Goal: Task Accomplishment & Management: Use online tool/utility

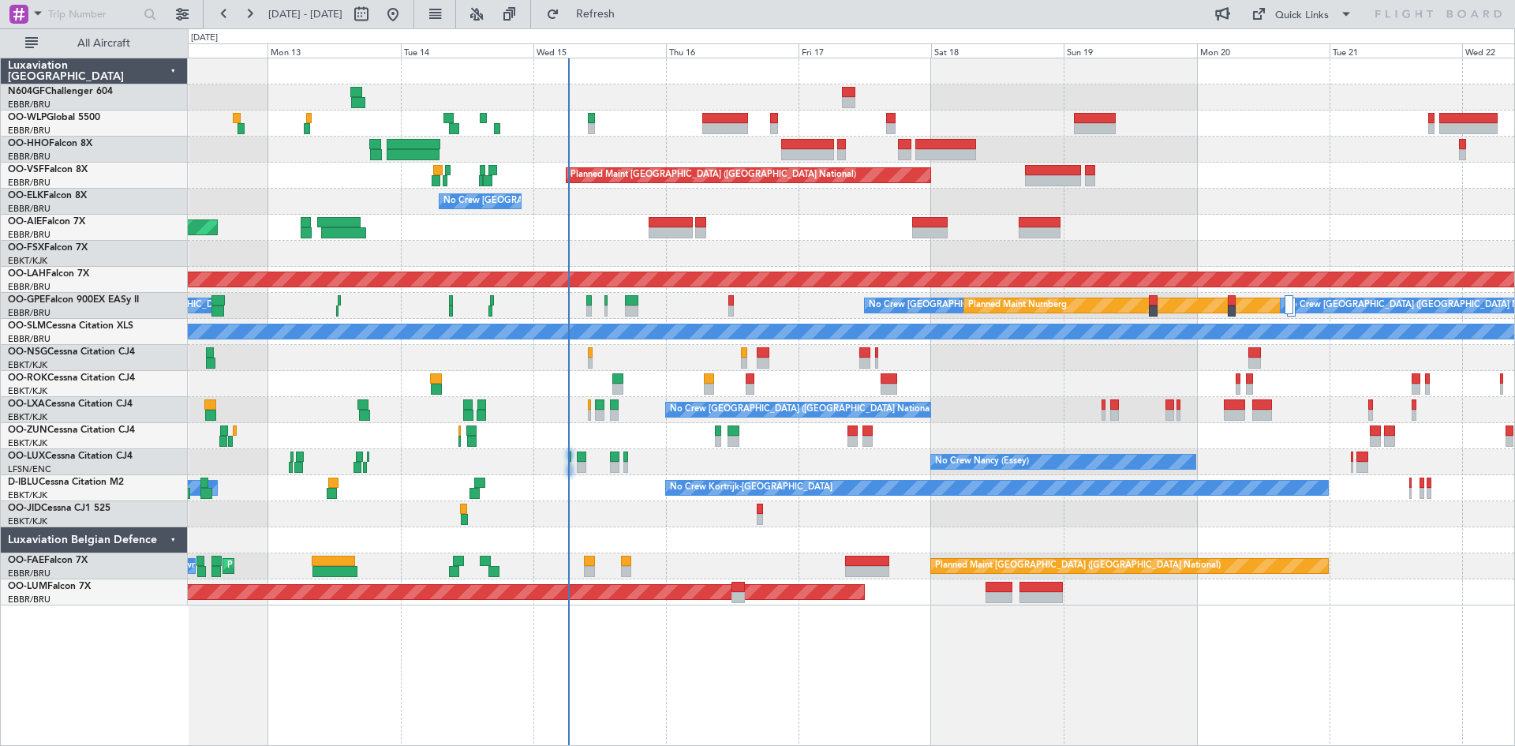
click at [738, 249] on div "Planned Maint [GEOGRAPHIC_DATA] ([GEOGRAPHIC_DATA] National) No Crew [GEOGRAPHI…" at bounding box center [851, 331] width 1326 height 547
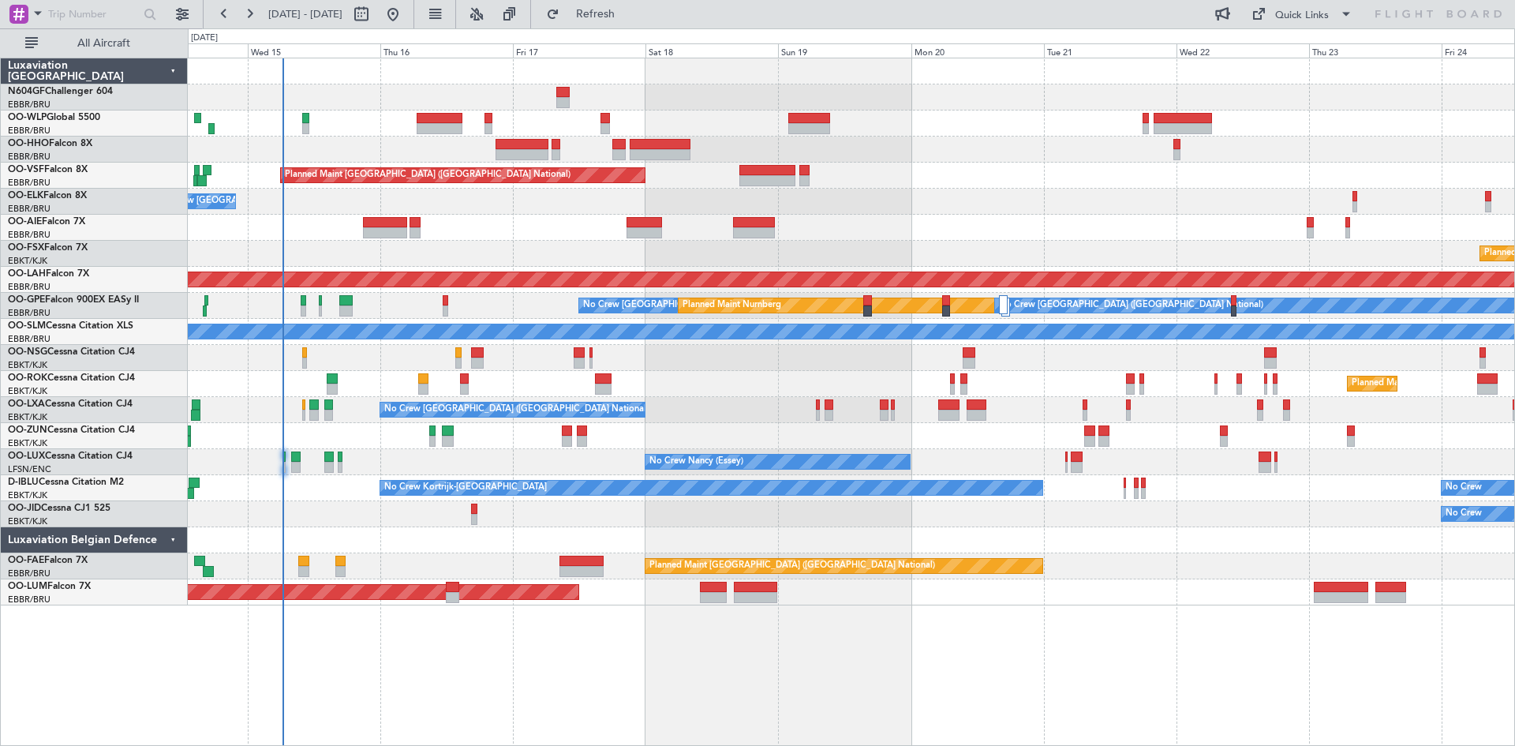
click at [556, 361] on div "Planned Maint [GEOGRAPHIC_DATA] ([GEOGRAPHIC_DATA] National) No Crew [GEOGRAPHI…" at bounding box center [851, 331] width 1326 height 547
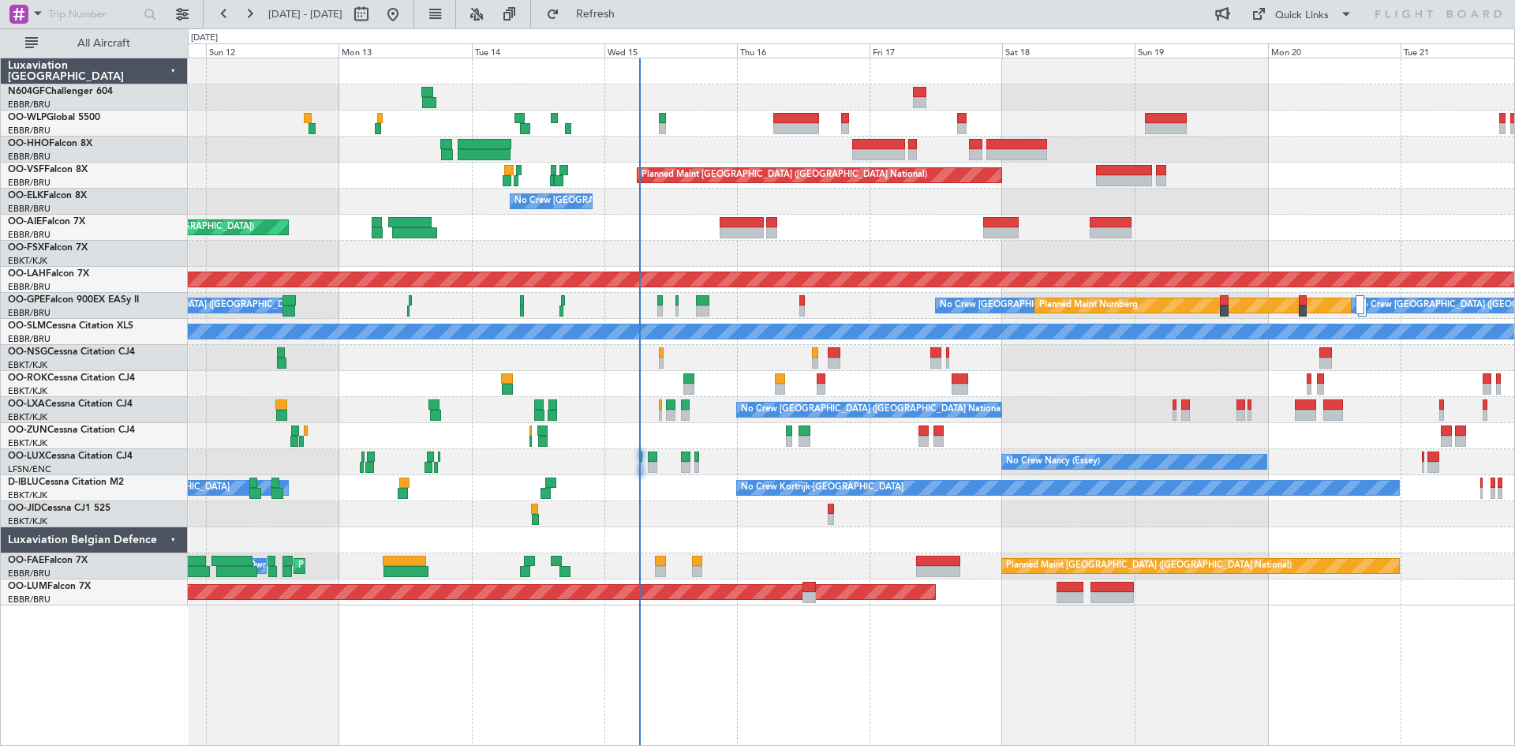
click at [901, 562] on div "Planned Maint Geneva (Cointrin) Planned Maint [GEOGRAPHIC_DATA] ([GEOGRAPHIC_DA…" at bounding box center [851, 331] width 1326 height 547
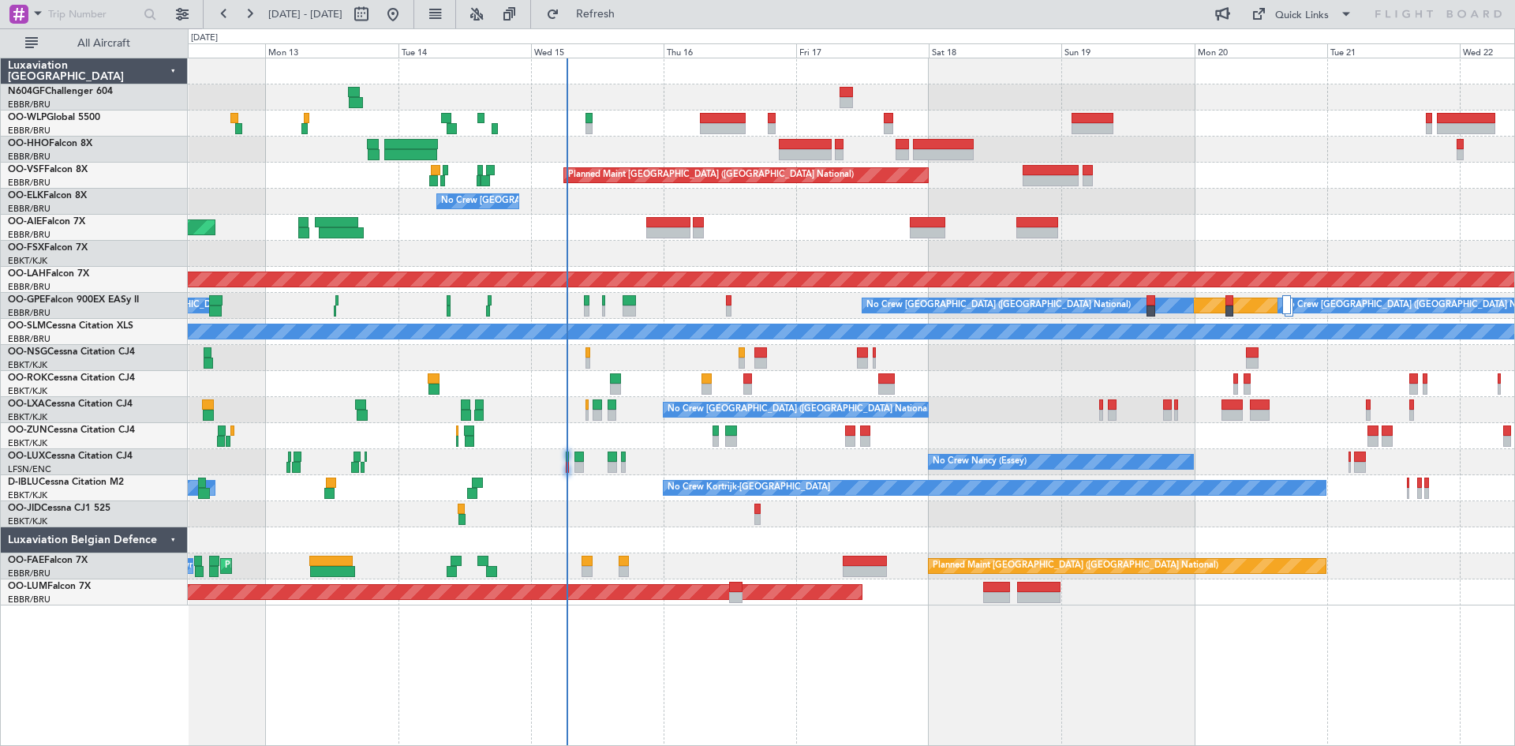
click at [803, 648] on div "Planned Maint [GEOGRAPHIC_DATA] ([GEOGRAPHIC_DATA] National) No Crew [GEOGRAPHI…" at bounding box center [851, 402] width 1327 height 688
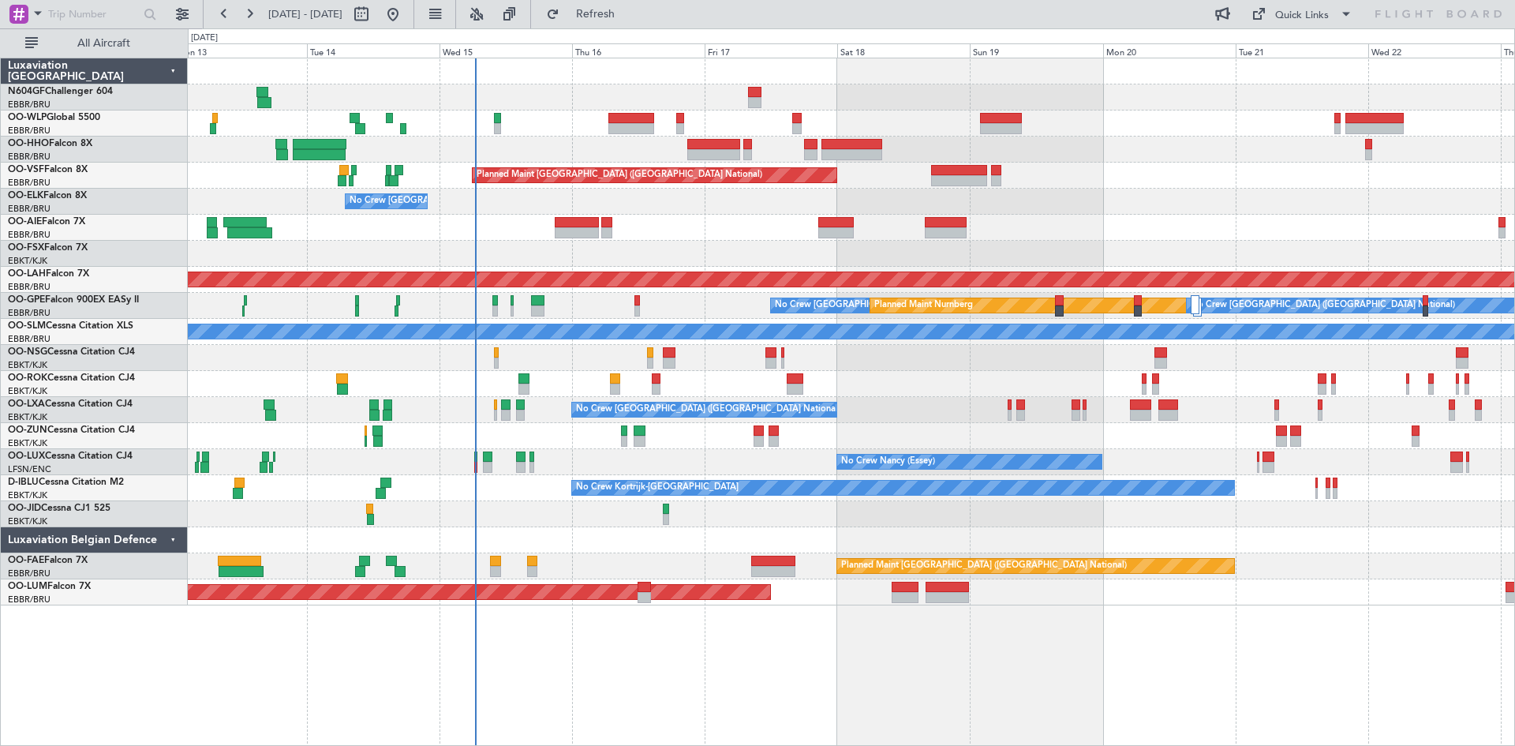
click at [869, 648] on div "Planned Maint [GEOGRAPHIC_DATA] ([GEOGRAPHIC_DATA] National) No Crew [GEOGRAPHI…" at bounding box center [851, 402] width 1327 height 688
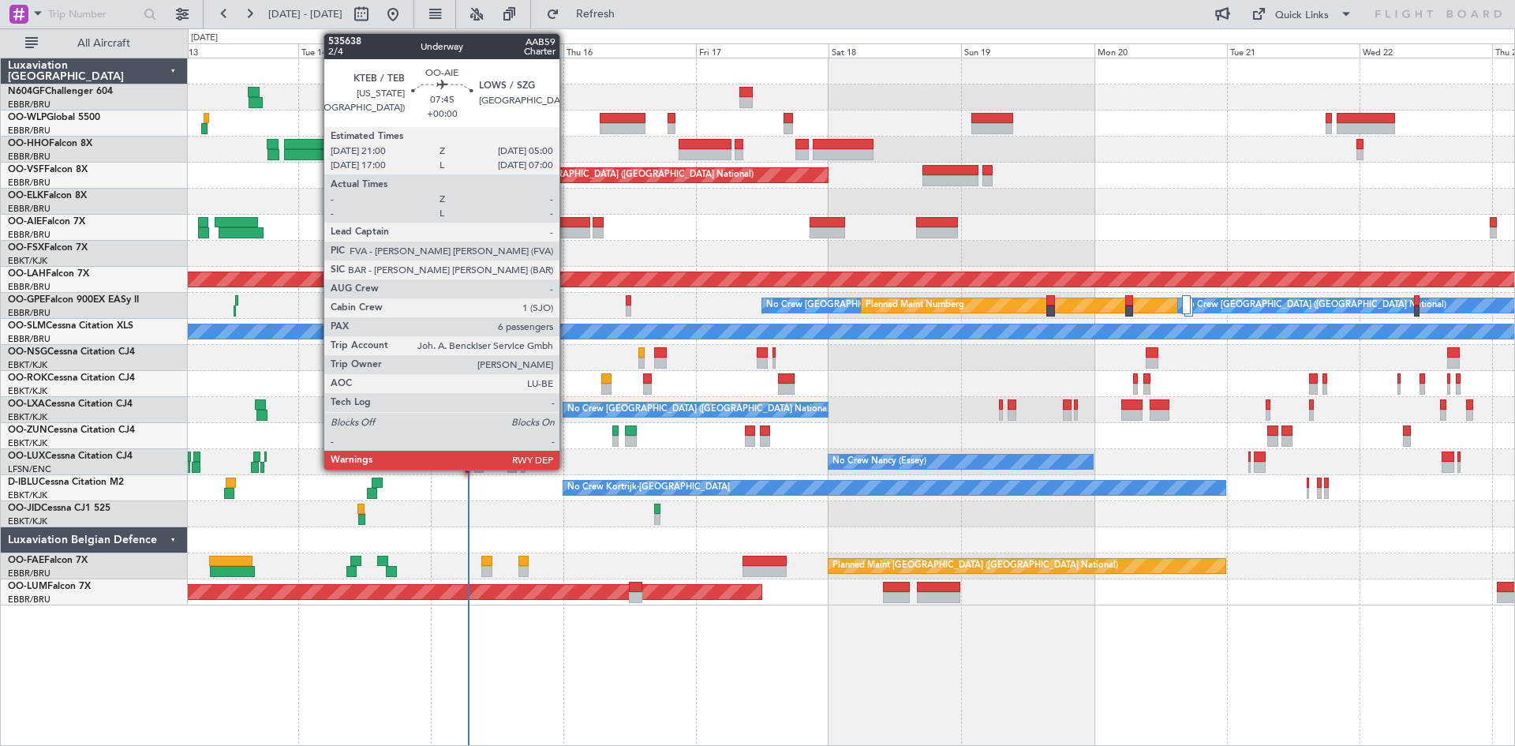
click at [567, 234] on div at bounding box center [568, 232] width 45 height 11
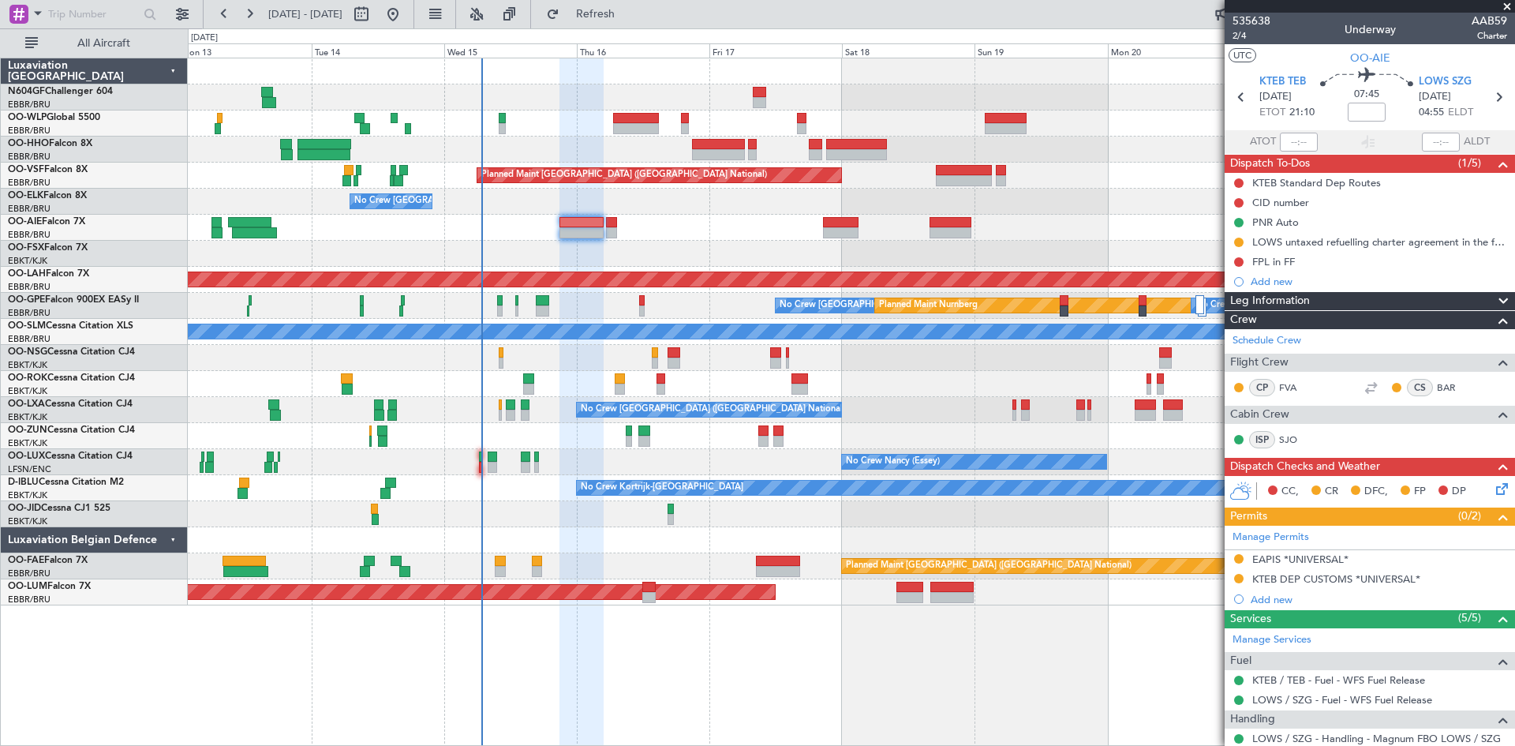
click at [586, 245] on div "Planned Maint [GEOGRAPHIC_DATA] ([GEOGRAPHIC_DATA] National) No Crew [GEOGRAPHI…" at bounding box center [851, 331] width 1326 height 547
click at [1478, 491] on div "CC, CR DFC, FP DP" at bounding box center [1377, 492] width 232 height 24
click at [1493, 492] on icon at bounding box center [1499, 486] width 13 height 13
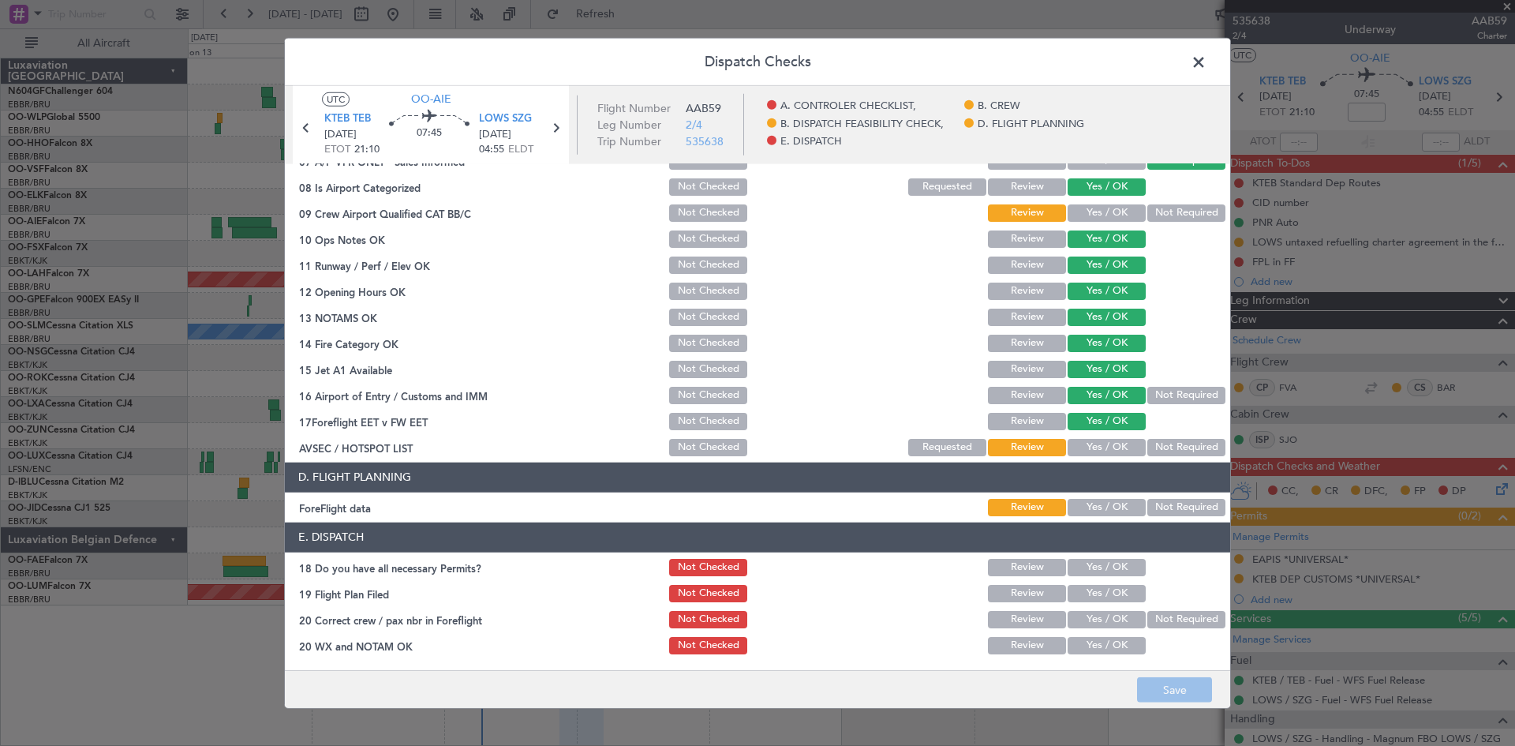
scroll to position [62, 0]
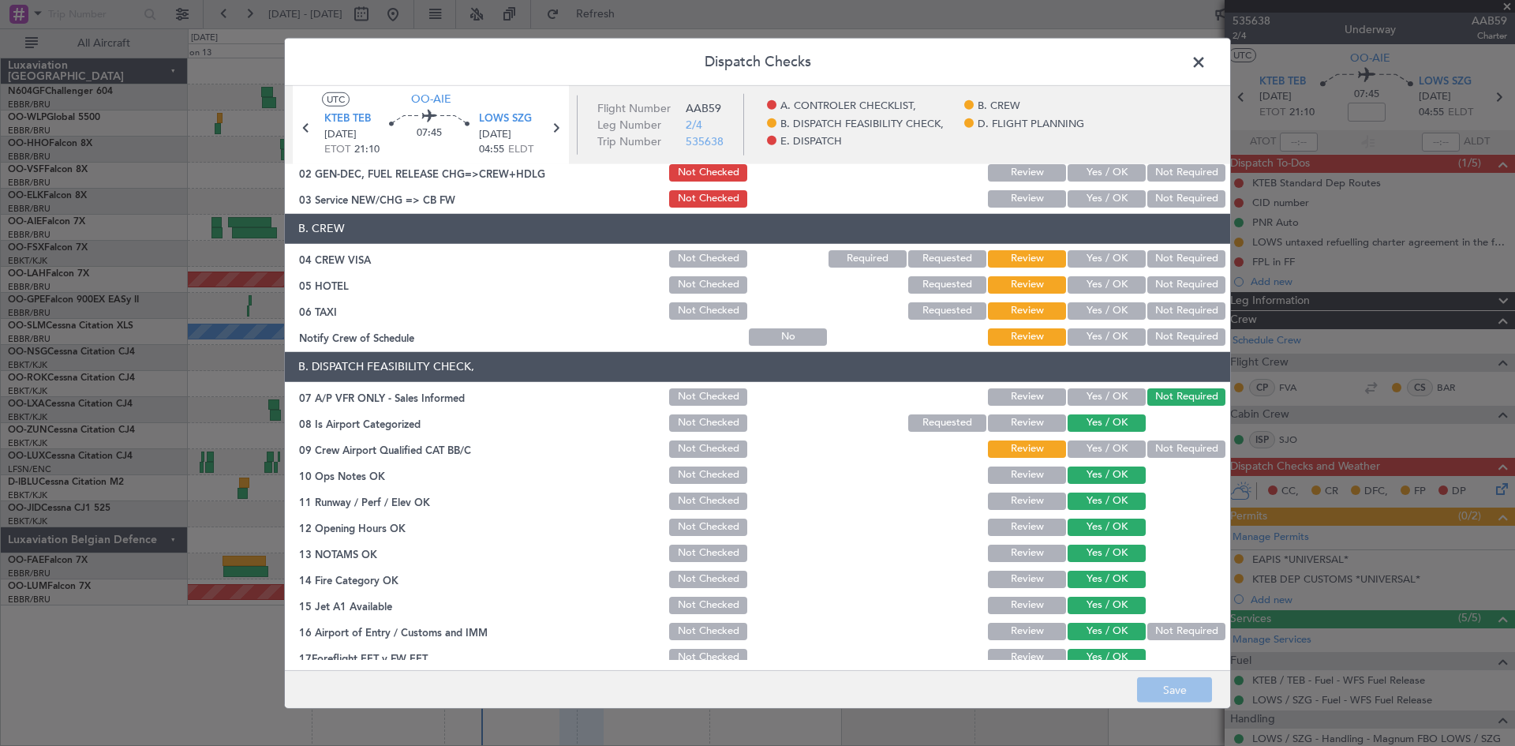
click at [1181, 67] on header "Dispatch Checks" at bounding box center [757, 61] width 945 height 47
click at [1206, 62] on span at bounding box center [1206, 66] width 0 height 32
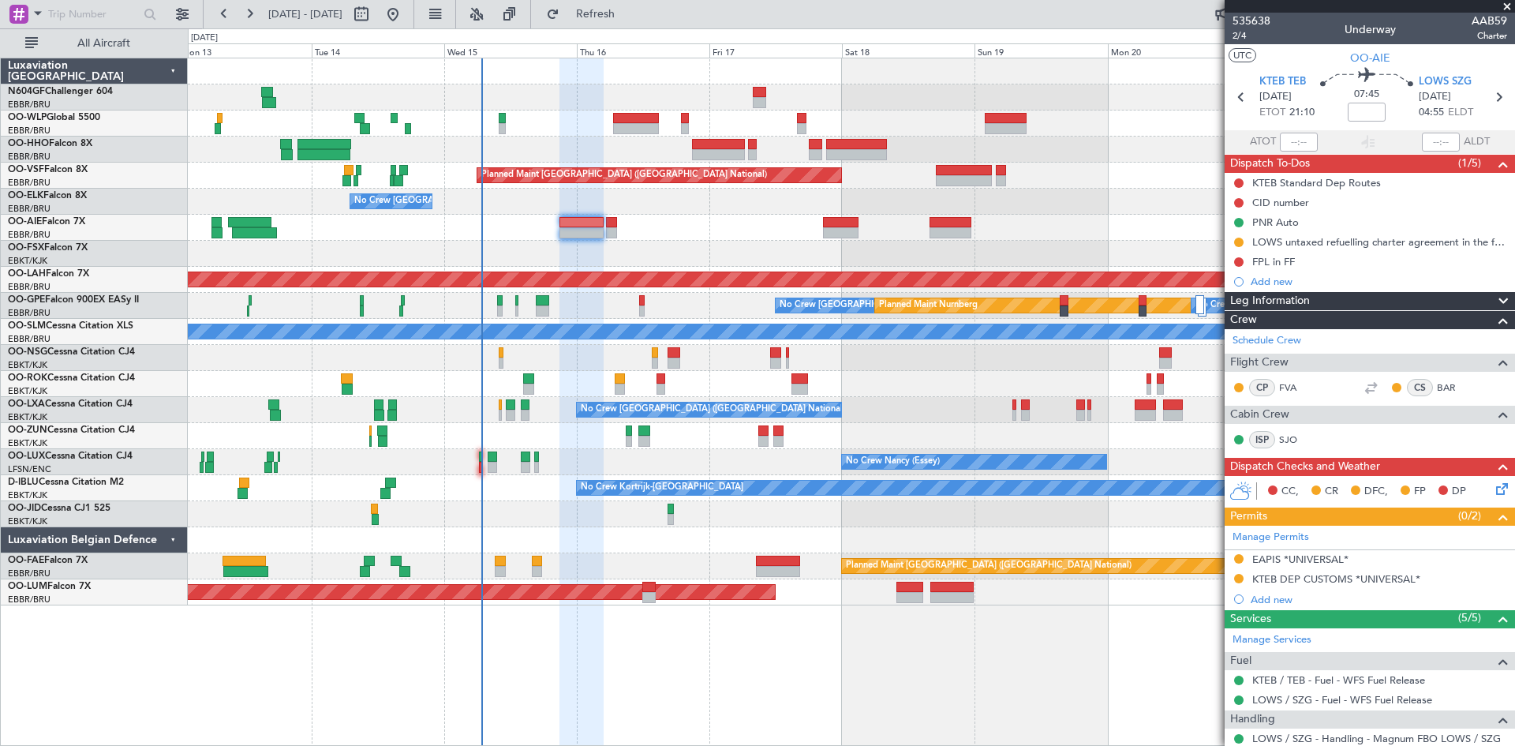
click at [1493, 489] on icon at bounding box center [1499, 486] width 13 height 13
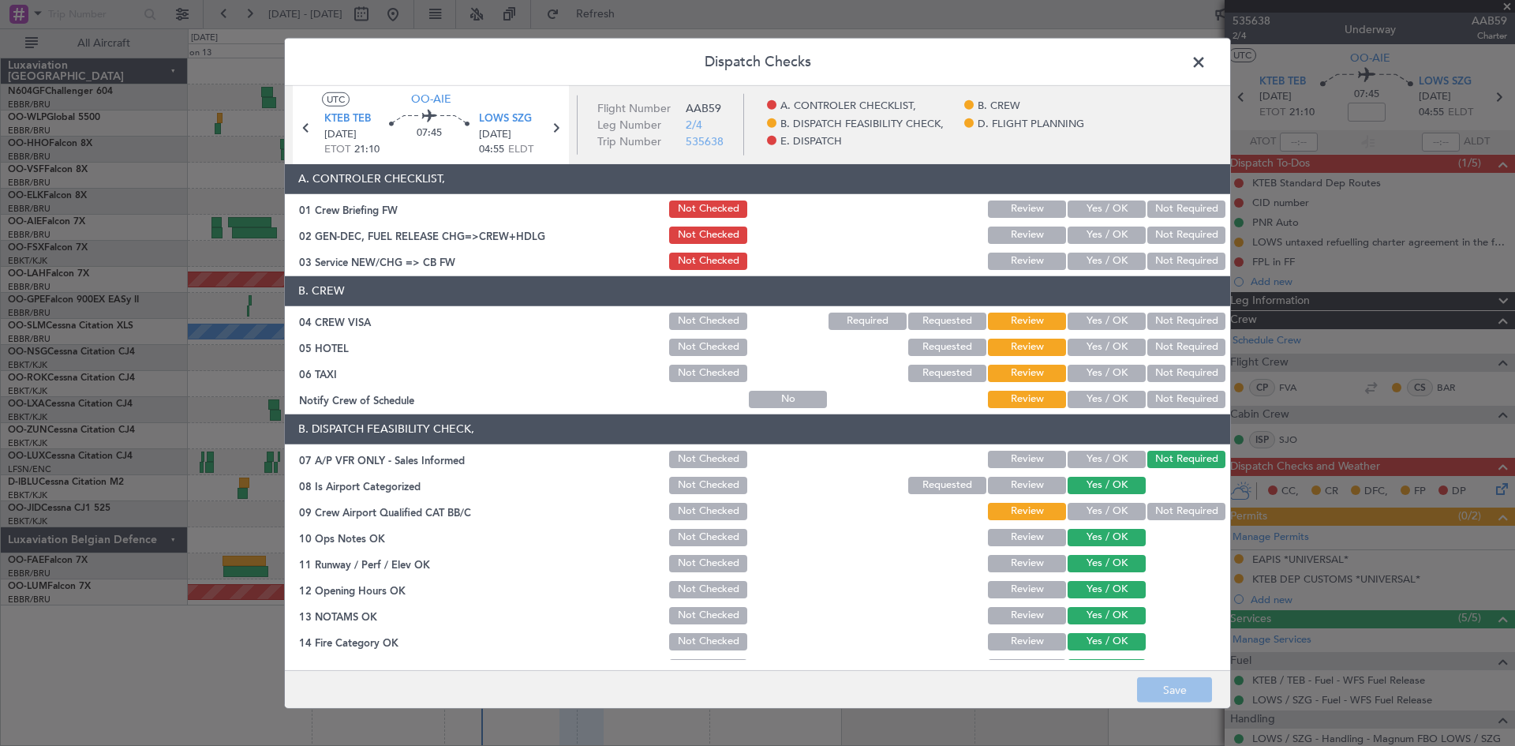
click at [1206, 60] on span at bounding box center [1206, 66] width 0 height 32
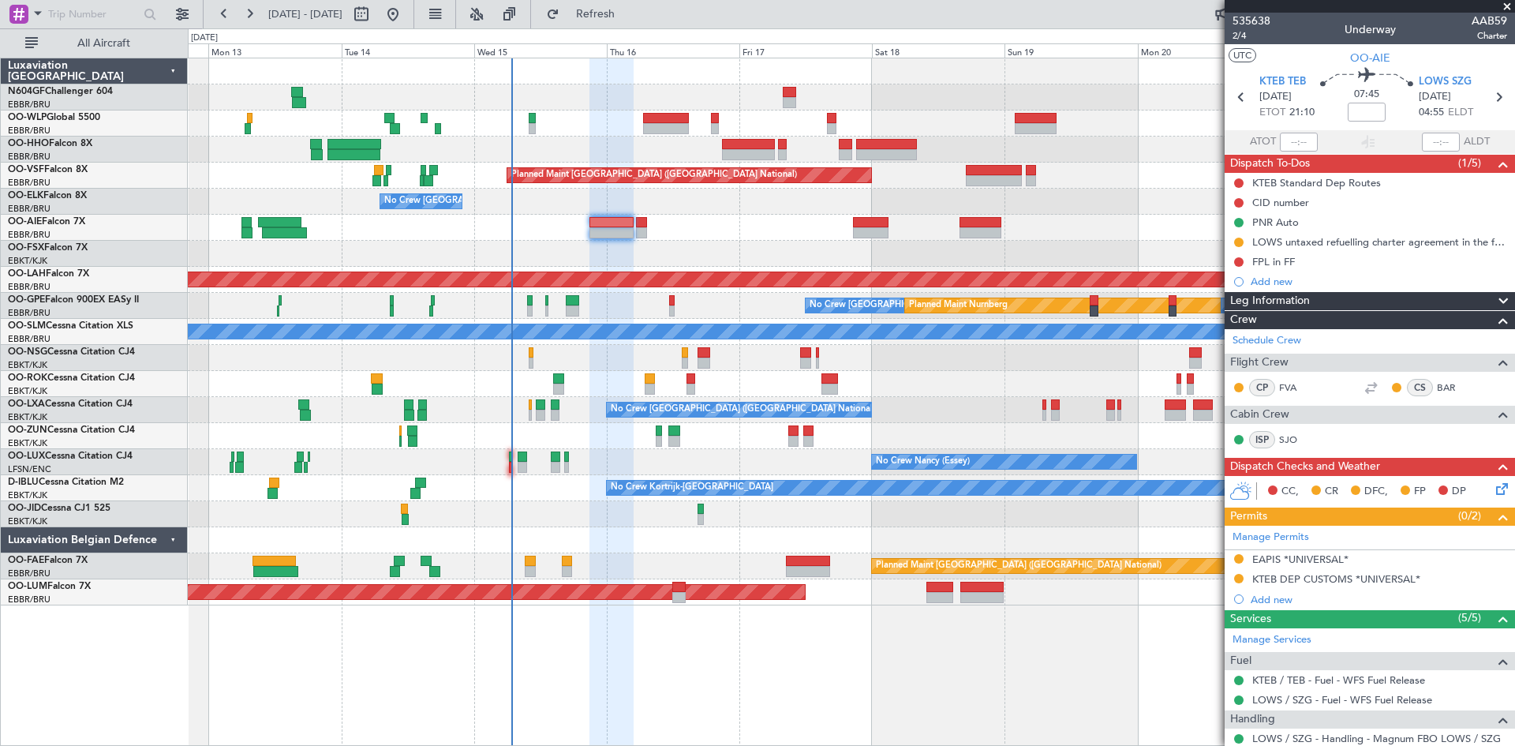
click at [765, 311] on div "No Crew [GEOGRAPHIC_DATA] ([GEOGRAPHIC_DATA] National) Planned Maint Nurnberg N…" at bounding box center [851, 306] width 1326 height 26
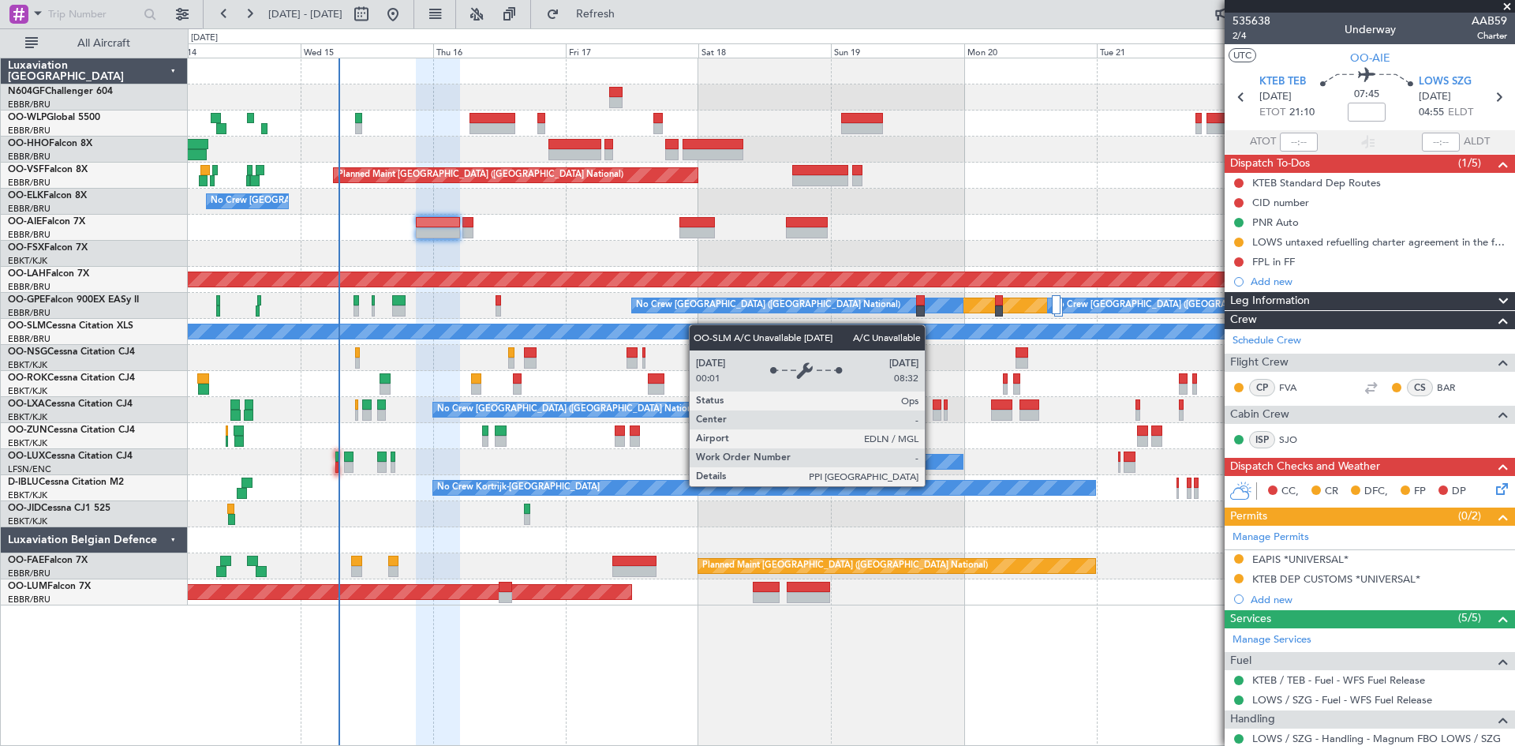
click at [695, 325] on div "Planned Maint [GEOGRAPHIC_DATA] ([GEOGRAPHIC_DATA] National) No Crew [GEOGRAPHI…" at bounding box center [851, 331] width 1326 height 547
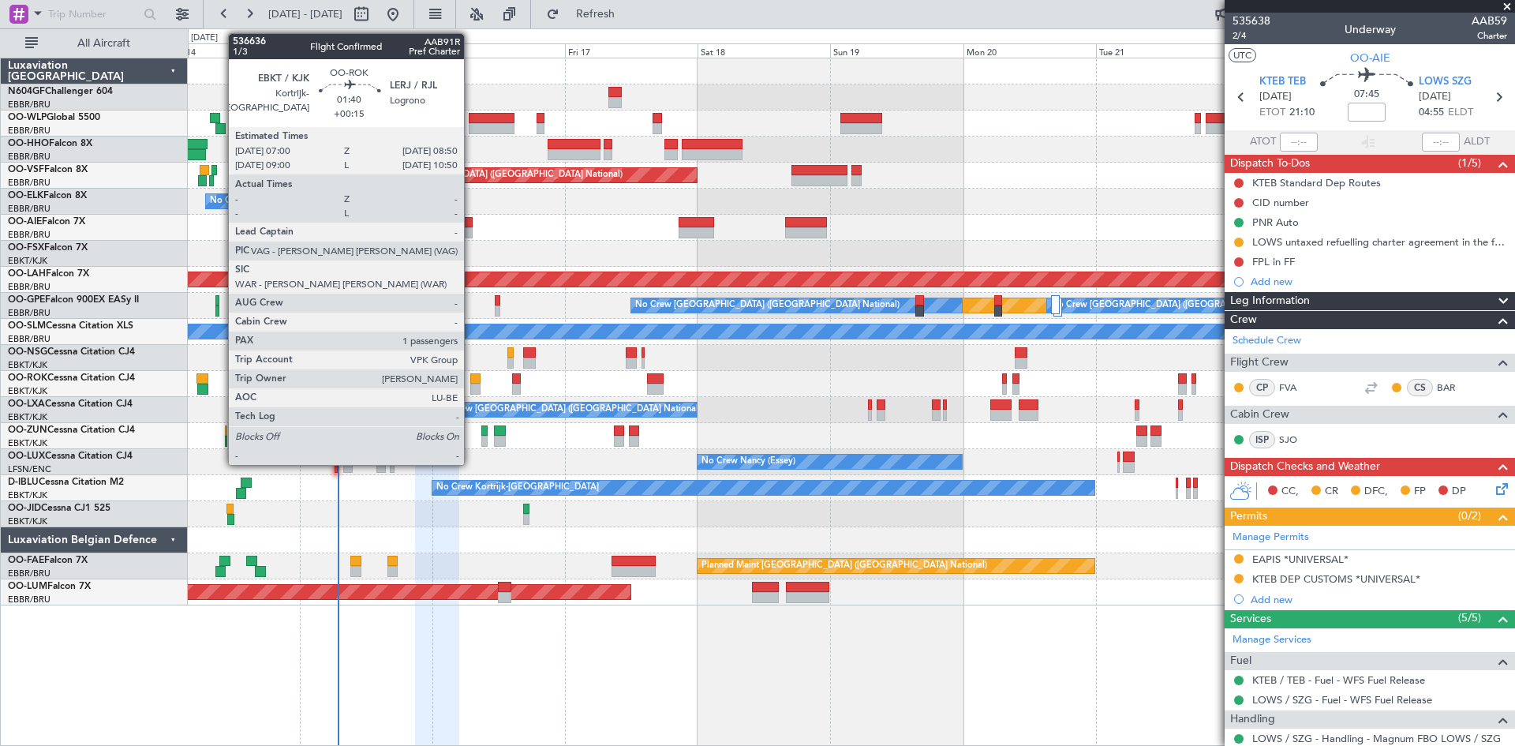
click at [470, 383] on div "Planned Maint Kortrijk-[GEOGRAPHIC_DATA]" at bounding box center [851, 384] width 1326 height 26
click at [470, 383] on div at bounding box center [475, 378] width 10 height 11
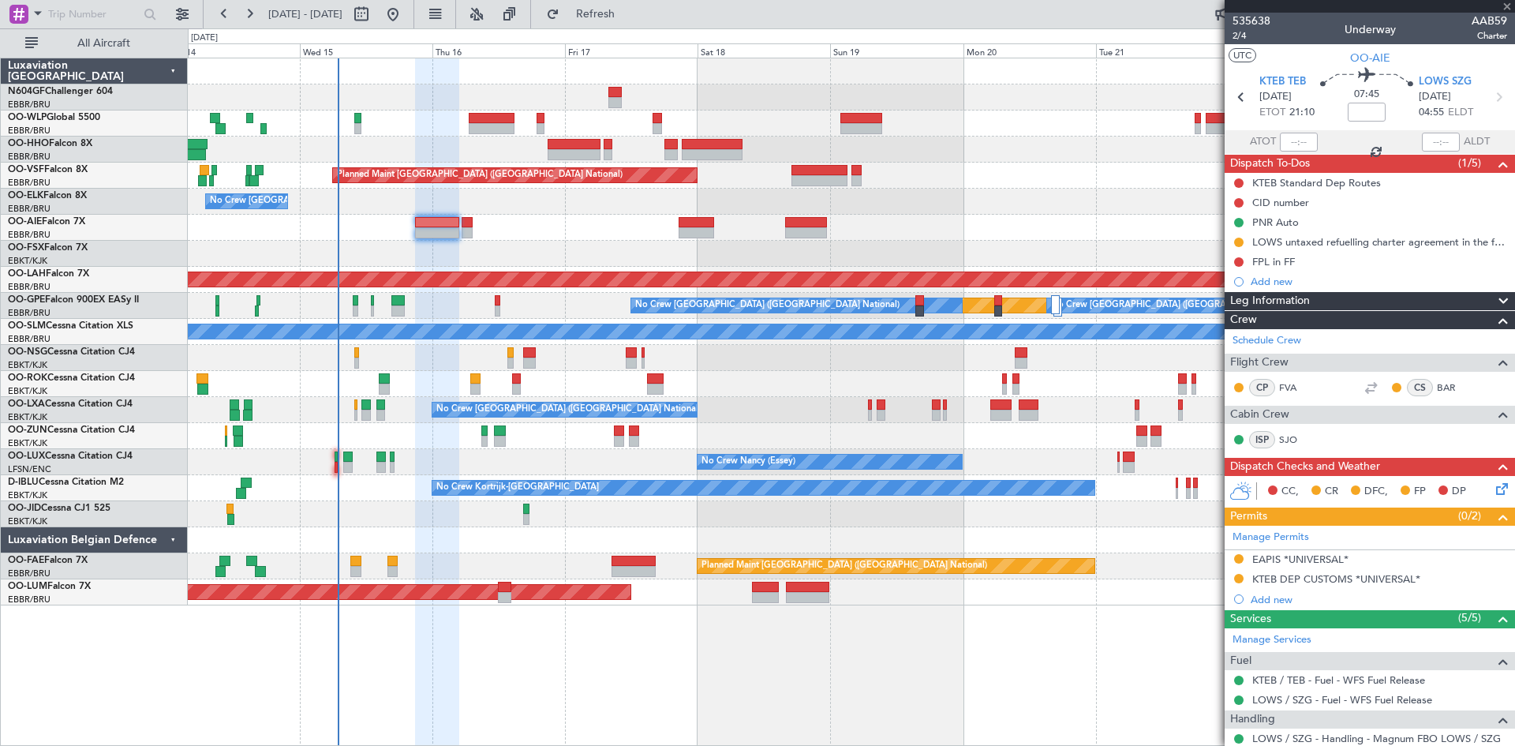
type input "+00:15"
type input "1"
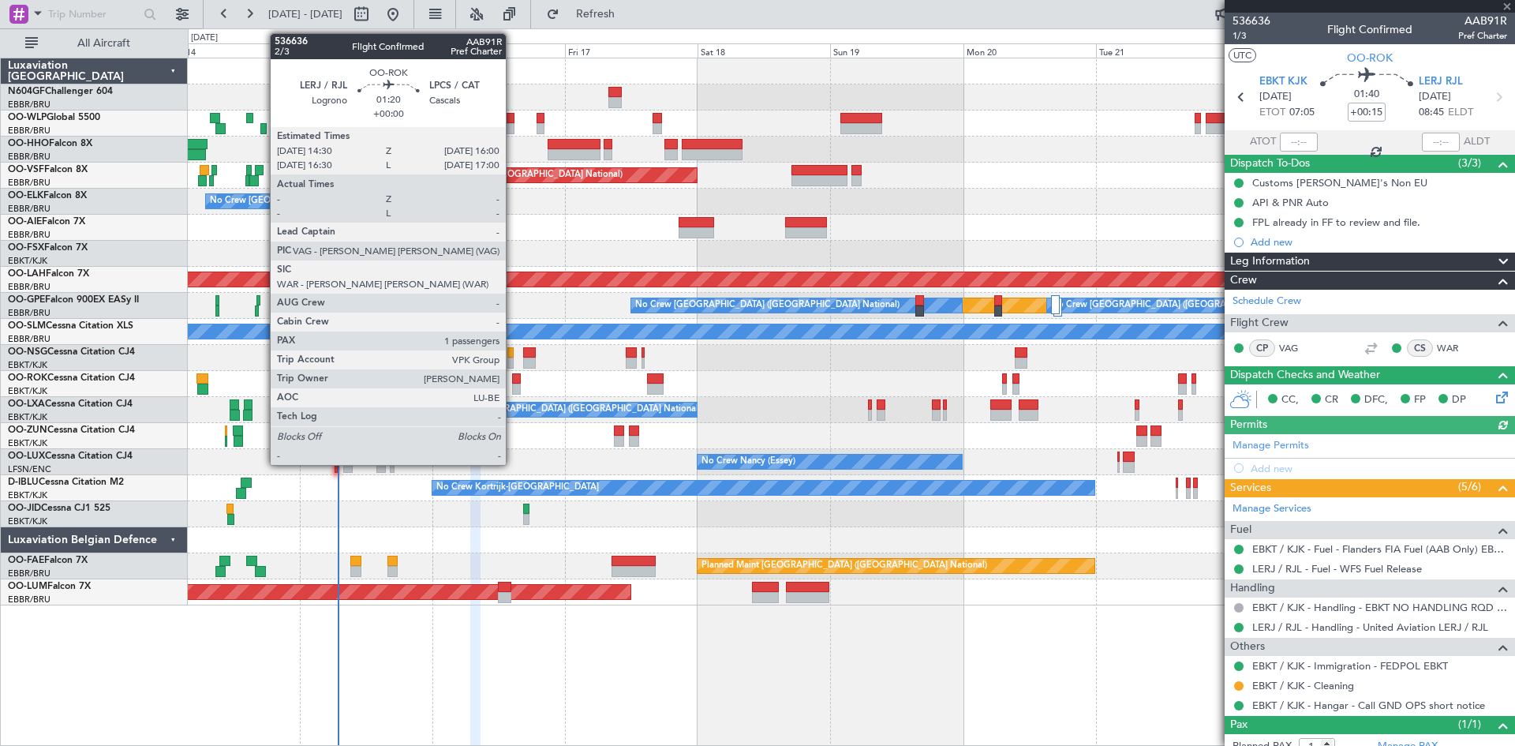
click at [513, 391] on div at bounding box center [516, 388] width 9 height 11
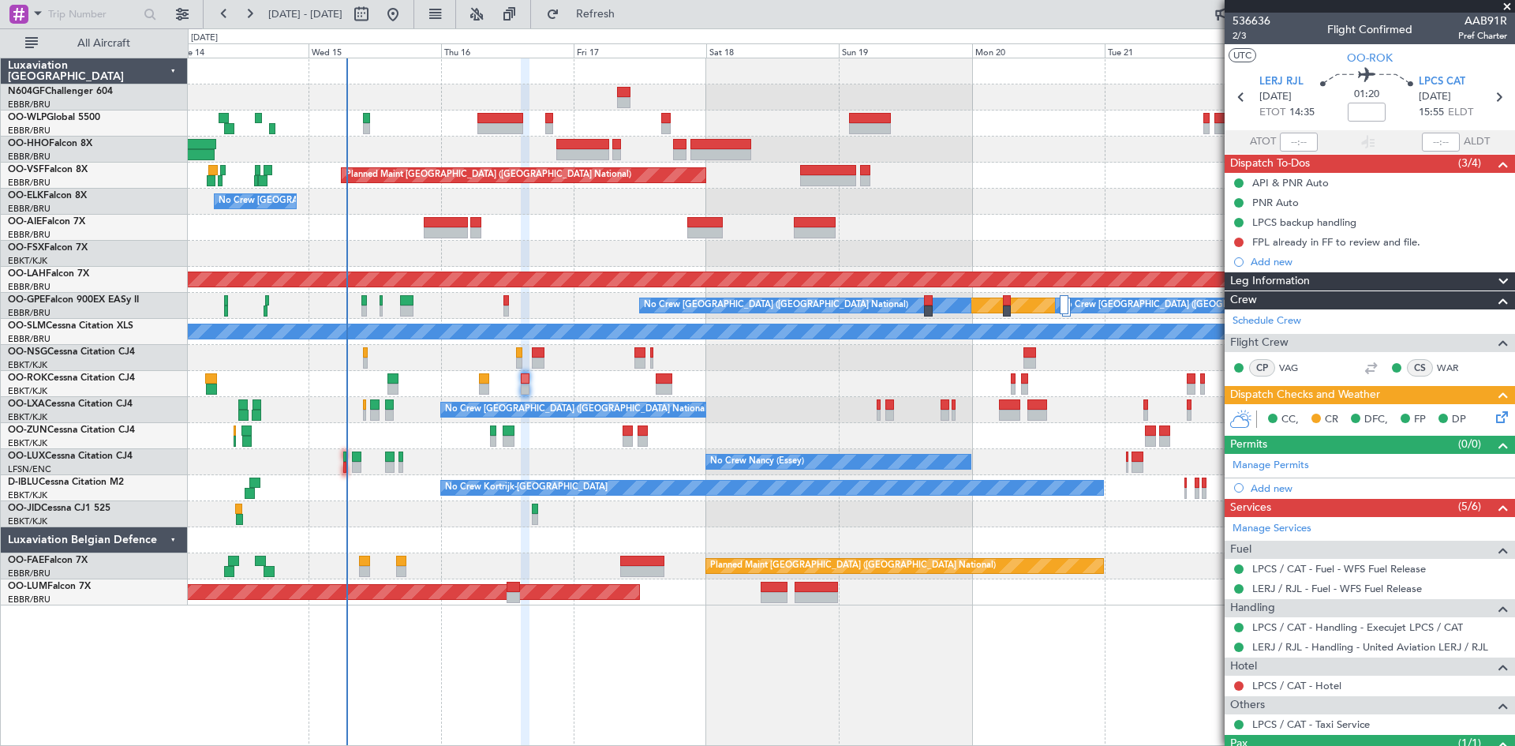
click at [574, 225] on div "Planned Maint [GEOGRAPHIC_DATA] ([GEOGRAPHIC_DATA] National) No Crew [GEOGRAPHI…" at bounding box center [851, 331] width 1326 height 547
click at [507, 137] on div at bounding box center [851, 149] width 1326 height 26
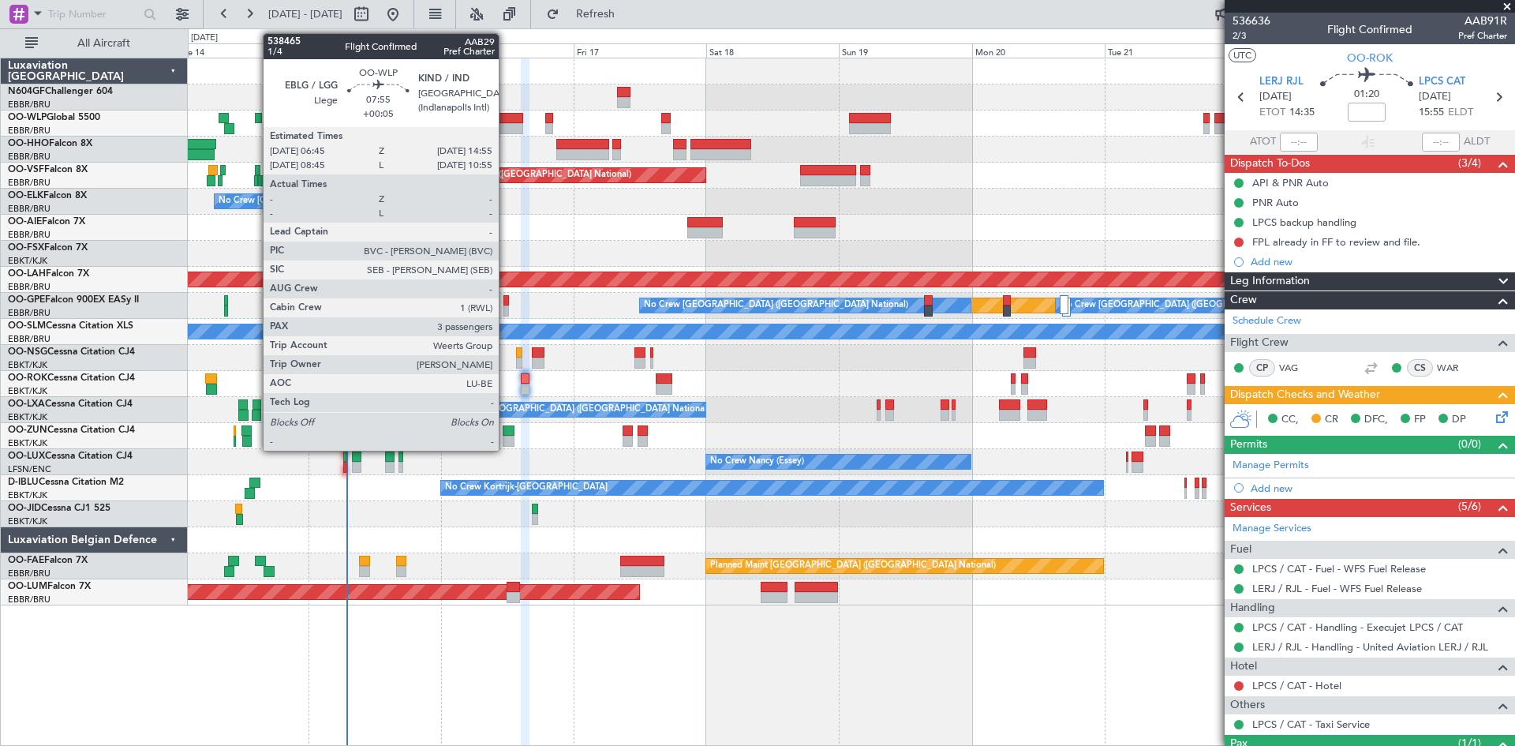
click at [506, 129] on div at bounding box center [500, 128] width 46 height 11
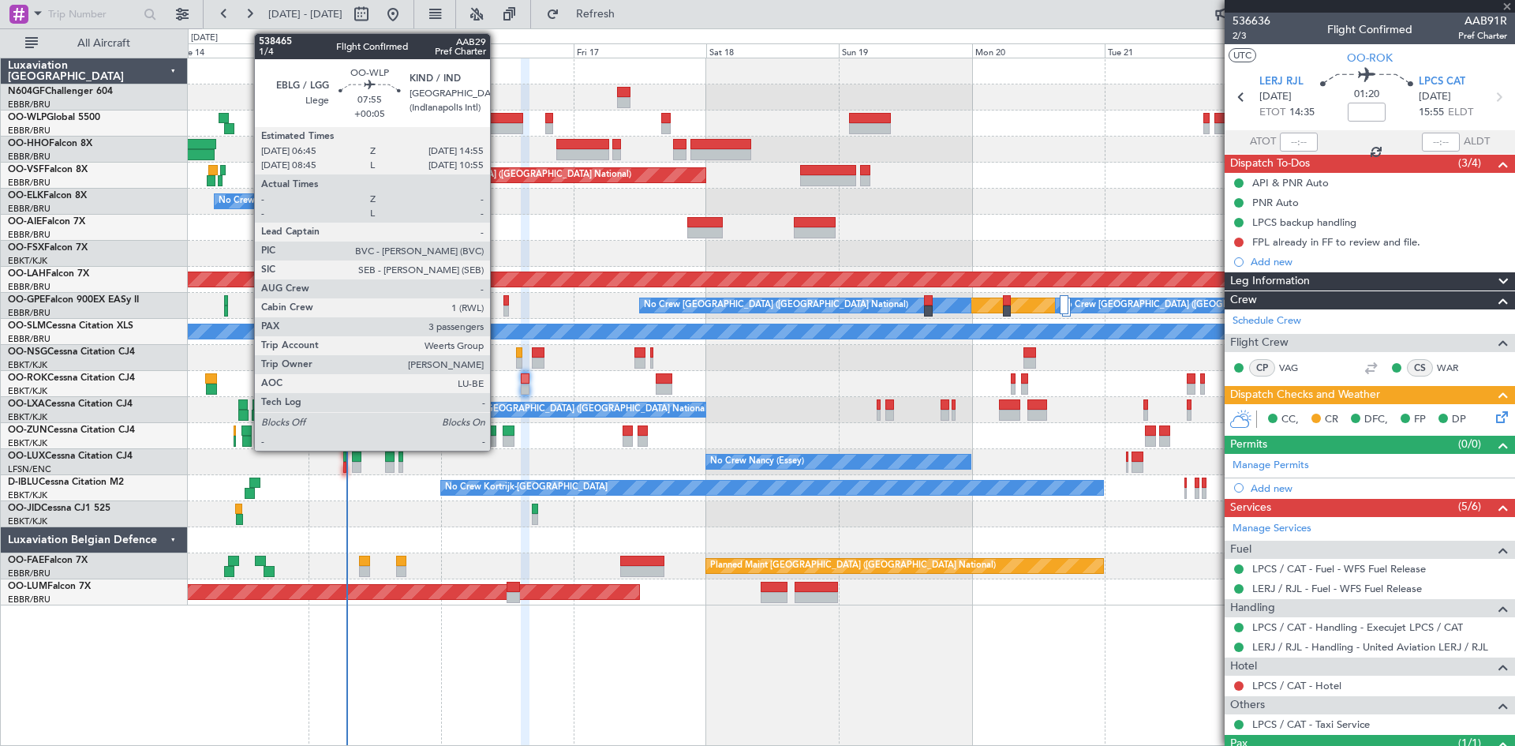
type input "+00:05"
type input "3"
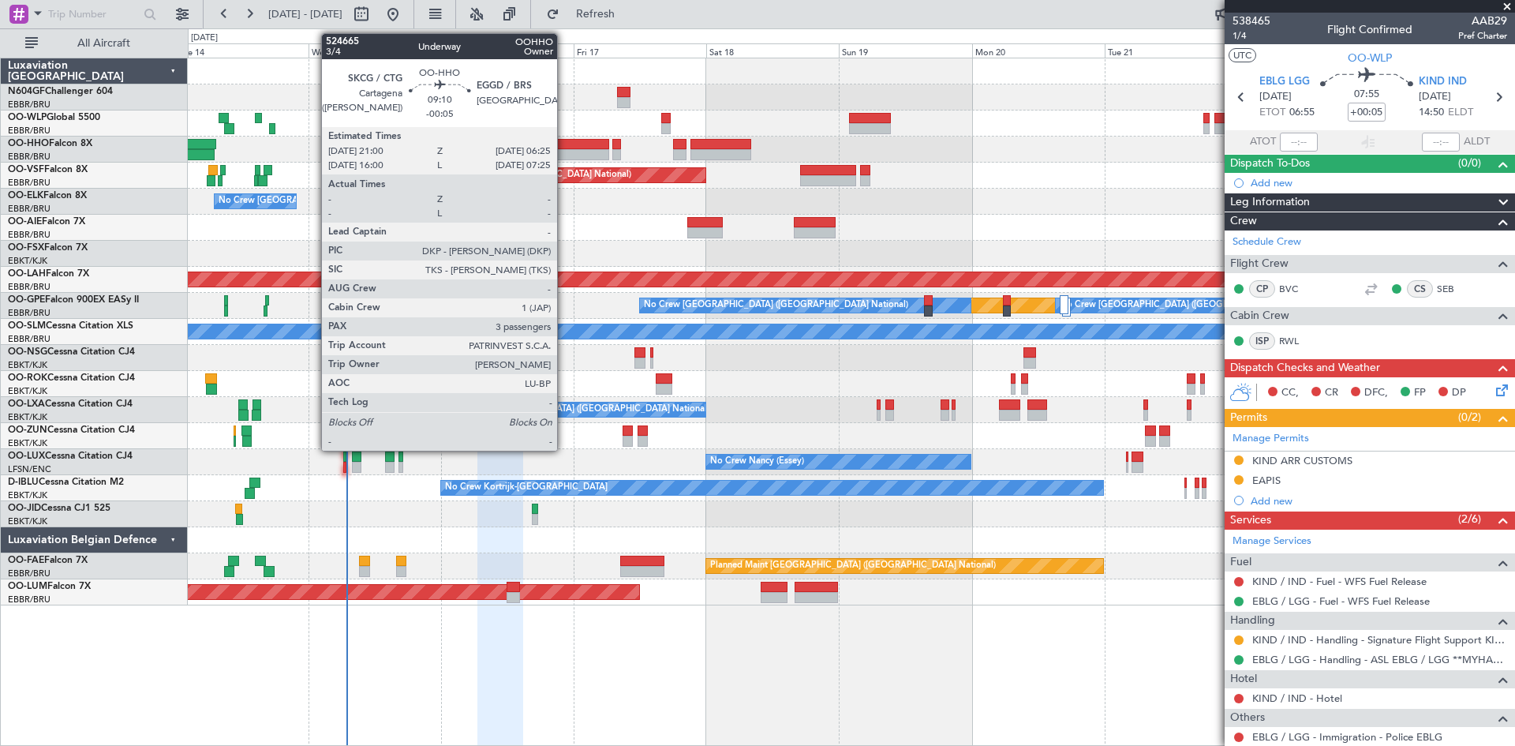
click at [564, 155] on div at bounding box center [582, 154] width 52 height 11
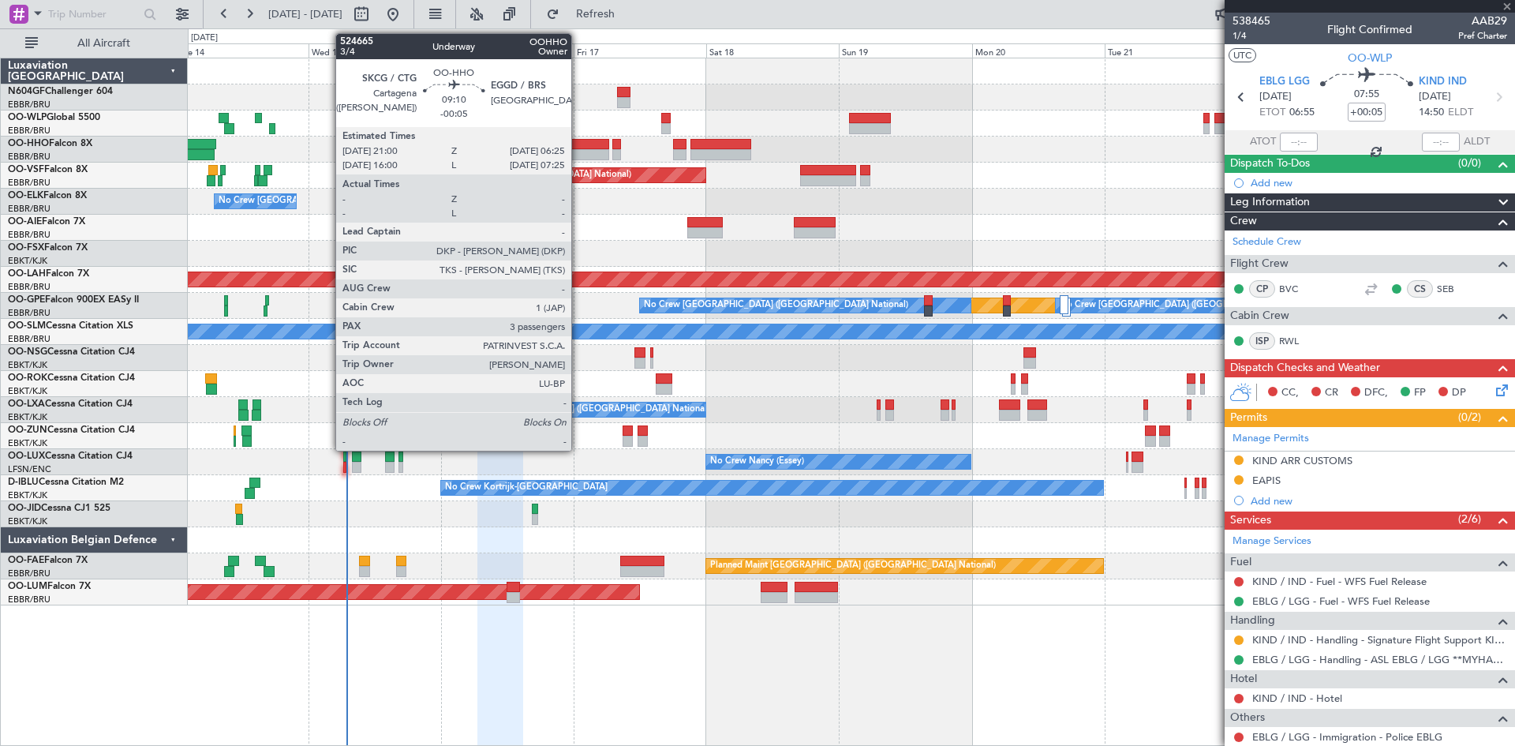
type input "-00:05"
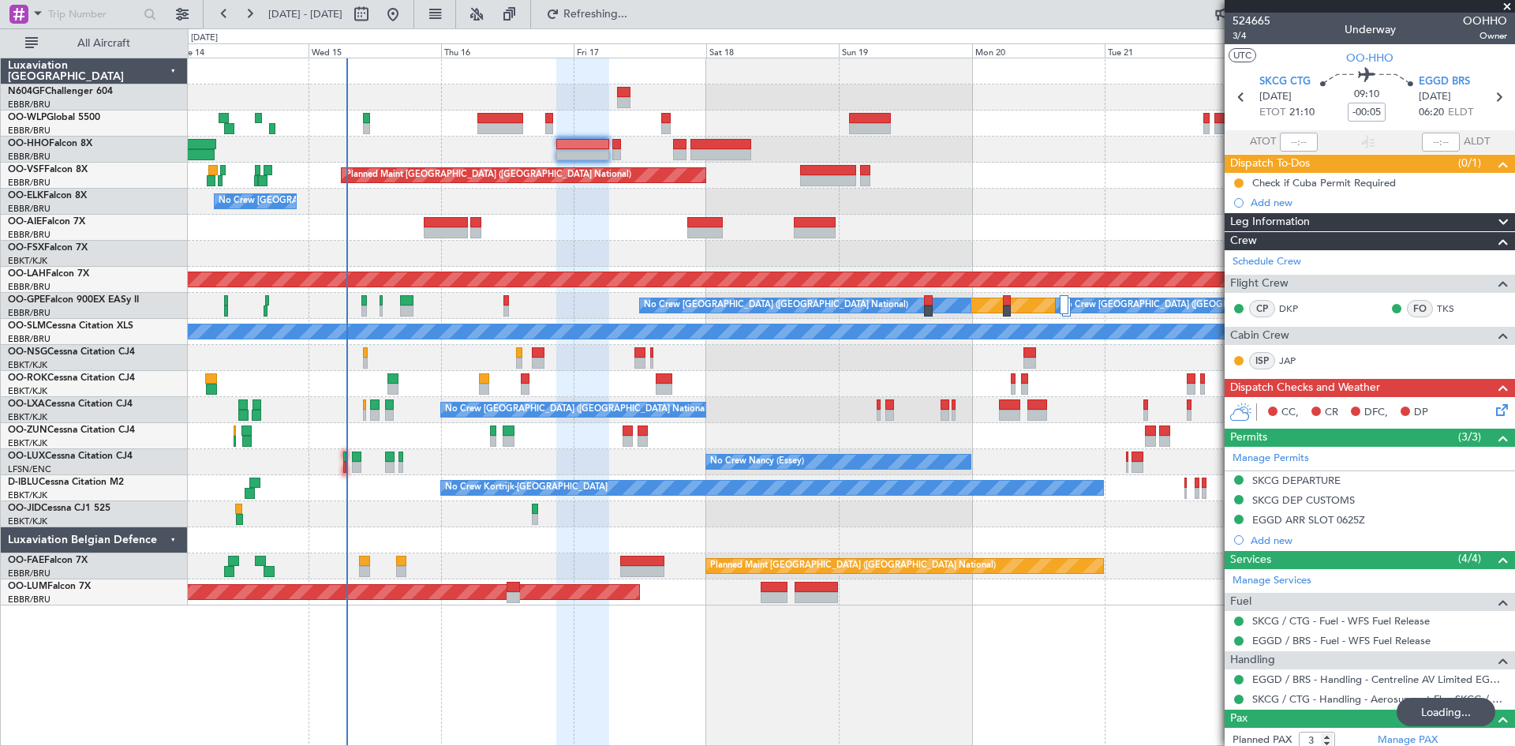
click at [1275, 71] on section "SKCG CTG [DATE] ETOT 21:10 09:10 -00:05 EGGD BRS [DATE] 06:20 ELDT" at bounding box center [1370, 99] width 290 height 62
click at [1274, 81] on span "SKCG CTG" at bounding box center [1284, 82] width 51 height 16
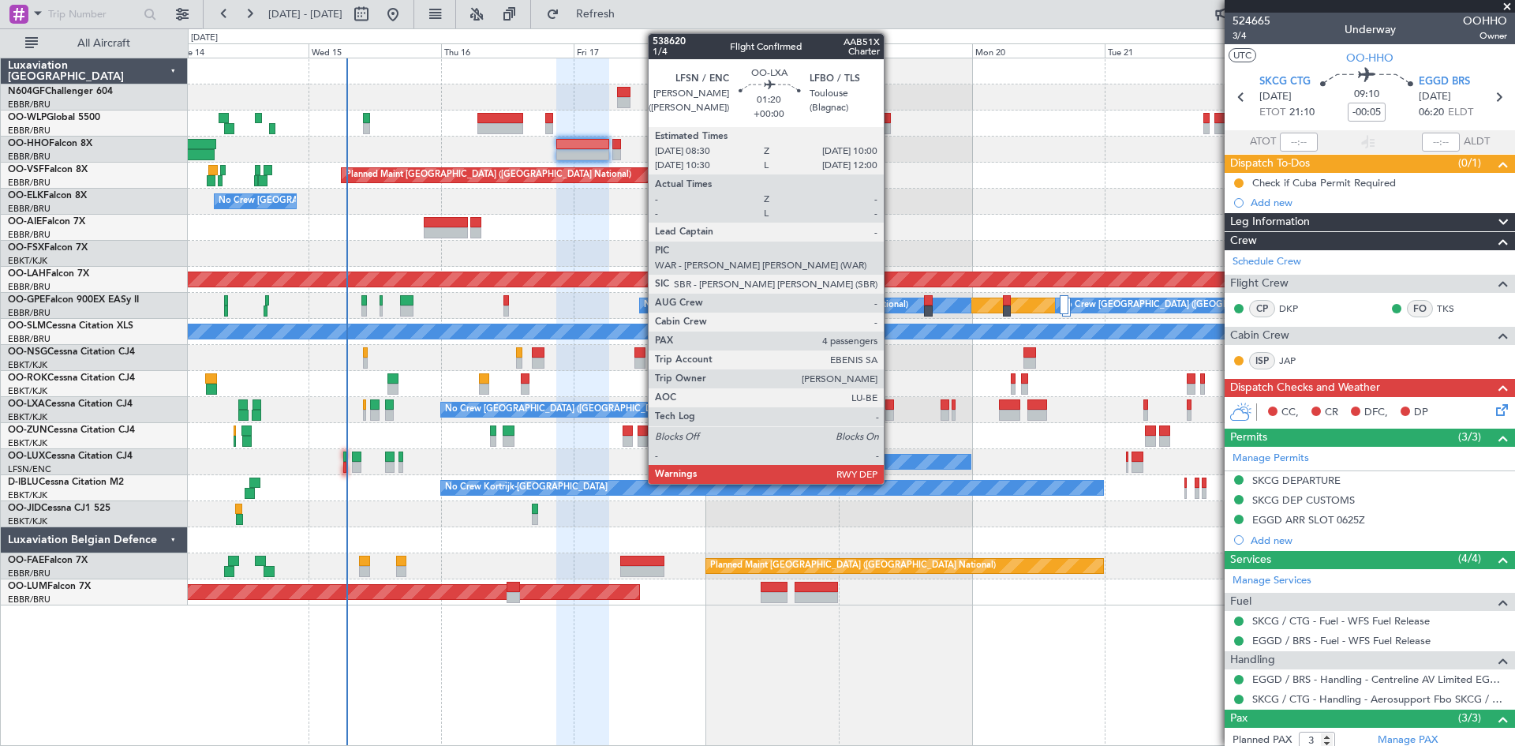
click at [891, 412] on div at bounding box center [889, 414] width 9 height 11
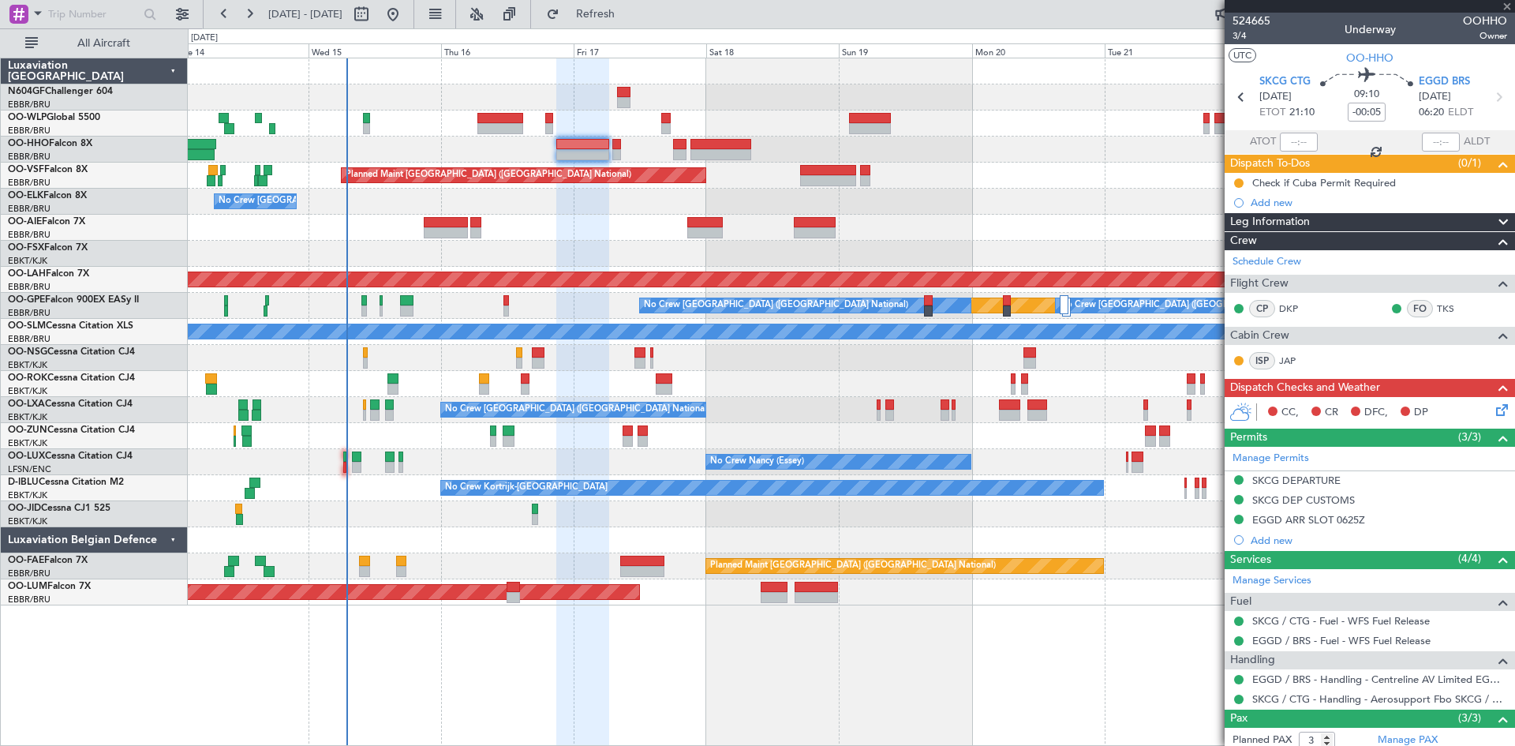
type input "4"
